Goal: Find specific page/section: Find specific page/section

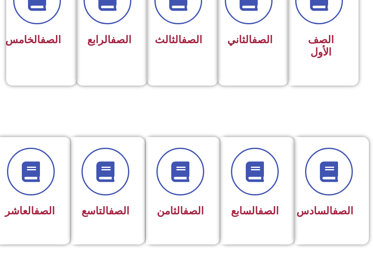
scroll to position [289, 0]
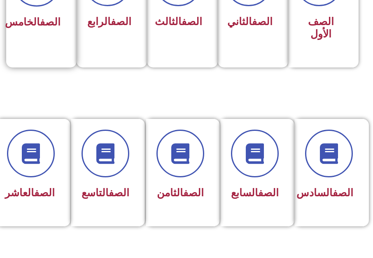
click at [47, 21] on link "الصف" at bounding box center [50, 22] width 21 height 12
click at [42, 20] on link "الصف" at bounding box center [50, 22] width 21 height 12
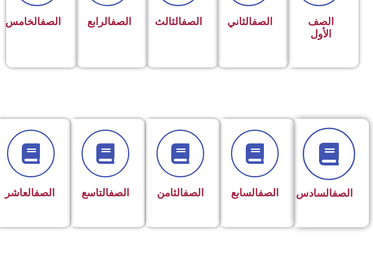
click at [331, 177] on span at bounding box center [329, 154] width 53 height 53
click at [324, 160] on icon at bounding box center [329, 154] width 23 height 23
click at [328, 167] on span at bounding box center [329, 154] width 53 height 53
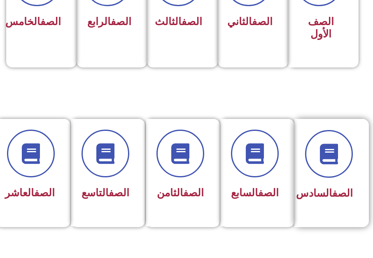
click at [333, 198] on link "الصف" at bounding box center [343, 194] width 21 height 12
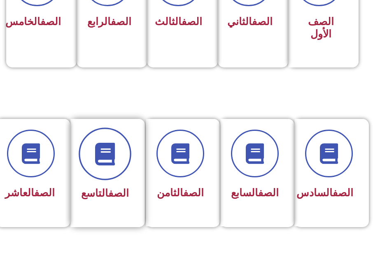
scroll to position [124, 0]
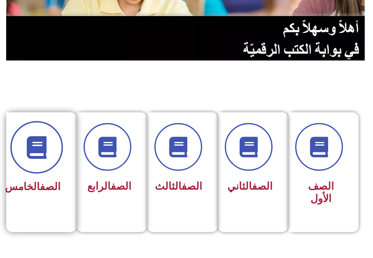
click at [42, 161] on span at bounding box center [36, 147] width 53 height 53
click at [41, 160] on span at bounding box center [36, 147] width 53 height 53
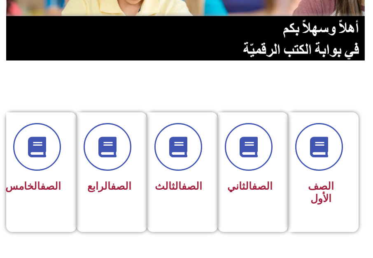
click at [316, 88] on section "الصف الأول الصف الثاني الصف الثالث الصف الرابع الصف الخامس" at bounding box center [186, 167] width 373 height 213
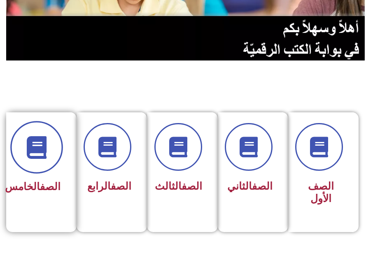
click at [51, 149] on span at bounding box center [36, 147] width 53 height 53
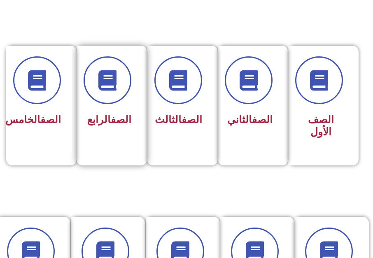
scroll to position [330, 0]
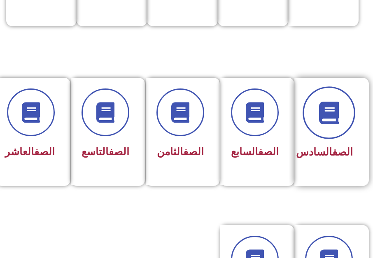
click at [305, 105] on span at bounding box center [329, 113] width 53 height 53
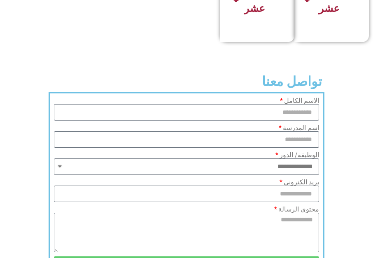
scroll to position [706, 0]
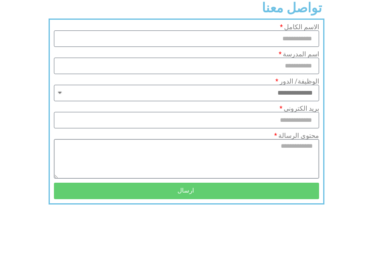
click at [185, 179] on textarea "محتوى الرسالة" at bounding box center [186, 159] width 265 height 40
click at [172, 129] on input "بريد الكتروني" at bounding box center [186, 120] width 265 height 16
click at [122, 162] on textarea "محتوى الرسالة" at bounding box center [186, 159] width 265 height 40
click at [160, 129] on input "بريد الكتروني" at bounding box center [186, 120] width 265 height 16
click at [134, 163] on textarea "محتوى الرسالة" at bounding box center [186, 159] width 265 height 40
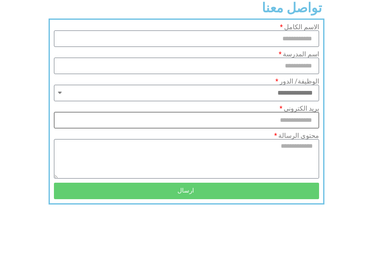
click at [160, 129] on input "بريد الكتروني" at bounding box center [186, 120] width 265 height 16
click at [168, 101] on select "**********" at bounding box center [186, 93] width 265 height 16
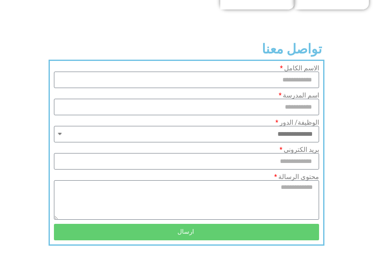
click at [335, 120] on section "**********" at bounding box center [186, 153] width 373 height 186
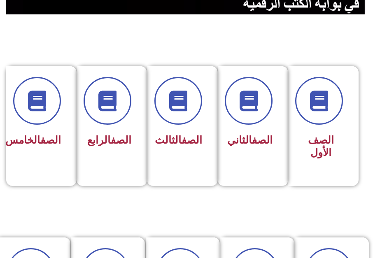
scroll to position [295, 0]
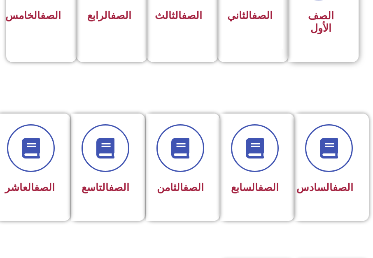
click at [320, 27] on div "الصف الأول" at bounding box center [322, 1] width 66 height 121
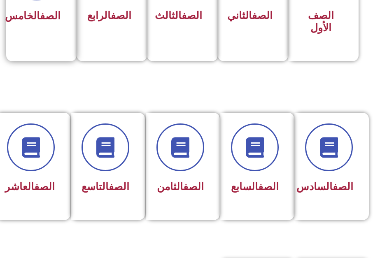
click at [41, 11] on link "الصف" at bounding box center [50, 16] width 21 height 12
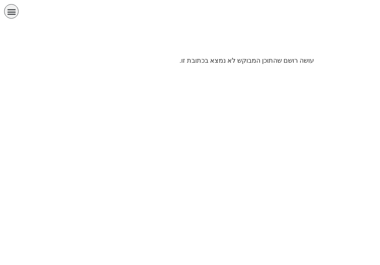
click at [248, 54] on div at bounding box center [190, 41] width 380 height 29
click at [215, 64] on p "עושה רושם שהתוכן המבוקש לא נמצא בכתובת זו." at bounding box center [189, 61] width 247 height 10
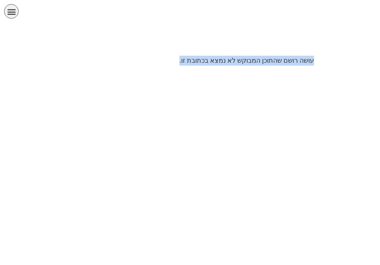
click at [215, 64] on p "עושה רושם שהתוכן המבוקש לא נמצא בכתובת זו." at bounding box center [189, 61] width 247 height 10
copy body "עושה רושם שהתוכן המבוקש לא נמצא בכתובת זו."
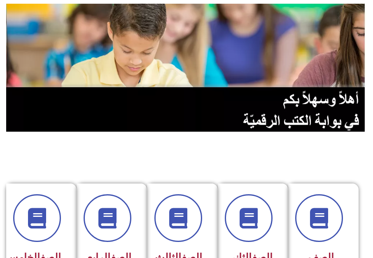
scroll to position [165, 0]
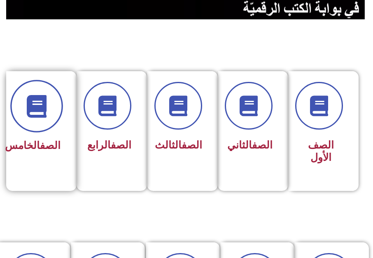
click at [47, 122] on span at bounding box center [36, 106] width 53 height 53
click at [46, 112] on icon at bounding box center [37, 106] width 23 height 23
click at [42, 123] on span at bounding box center [36, 106] width 53 height 53
